Goal: Task Accomplishment & Management: Use online tool/utility

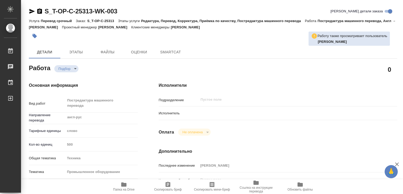
type textarea "x"
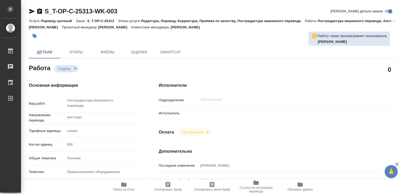
type textarea "x"
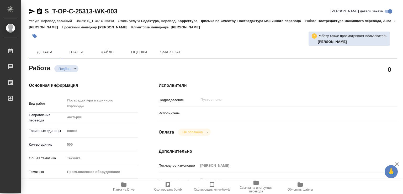
type textarea "x"
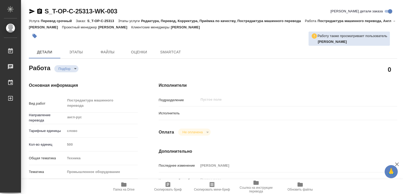
type textarea "x"
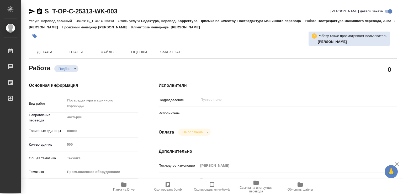
type textarea "x"
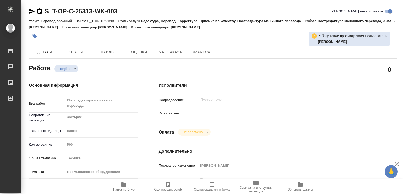
type textarea "x"
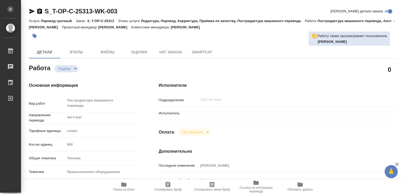
type textarea "x"
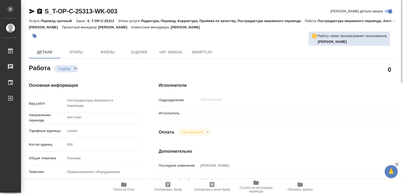
click at [207, 111] on div at bounding box center [288, 112] width 179 height 9
click at [207, 113] on div at bounding box center [288, 112] width 179 height 9
click at [227, 108] on div "Подразделение ​" at bounding box center [278, 102] width 239 height 14
click at [203, 131] on button "Не оплачена" at bounding box center [192, 132] width 23 height 4
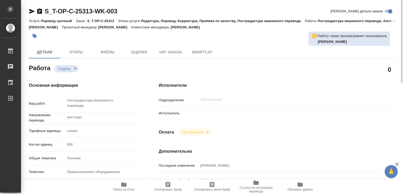
click at [195, 112] on p "Исполнитель" at bounding box center [179, 113] width 40 height 5
click at [180, 112] on p "Исполнитель" at bounding box center [179, 113] width 40 height 5
click at [186, 108] on div "Подразделение ​" at bounding box center [278, 102] width 239 height 14
click at [193, 113] on p "Исполнитель" at bounding box center [179, 113] width 40 height 5
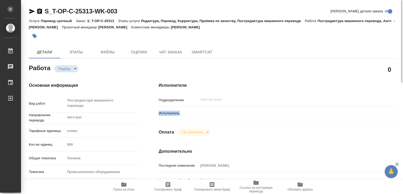
click at [193, 113] on p "Исполнитель" at bounding box center [179, 113] width 40 height 5
click at [70, 65] on body "🙏 .cls-1 fill:#fff; AWATERA Lozitskaia [PERSON_NAME] 0 Чаты График Выйти S_T-OP…" at bounding box center [201, 97] width 403 height 194
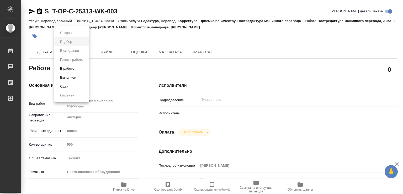
click at [118, 67] on div at bounding box center [201, 97] width 403 height 194
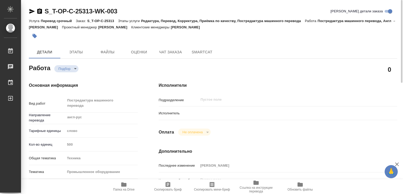
click at [206, 133] on div "Не оплачена" at bounding box center [194, 131] width 32 height 7
click at [206, 132] on div "Не оплачена" at bounding box center [194, 131] width 32 height 7
click at [258, 104] on div "​" at bounding box center [288, 99] width 179 height 9
click at [194, 119] on div "Исполнитель" at bounding box center [278, 115] width 239 height 14
click at [191, 113] on p "Исполнитель" at bounding box center [179, 113] width 40 height 5
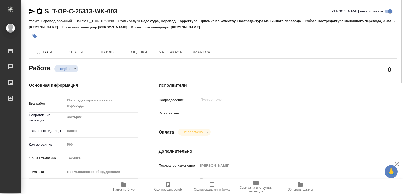
click at [243, 111] on div at bounding box center [288, 112] width 179 height 9
click at [245, 111] on div at bounding box center [288, 112] width 179 height 9
